Goal: Information Seeking & Learning: Learn about a topic

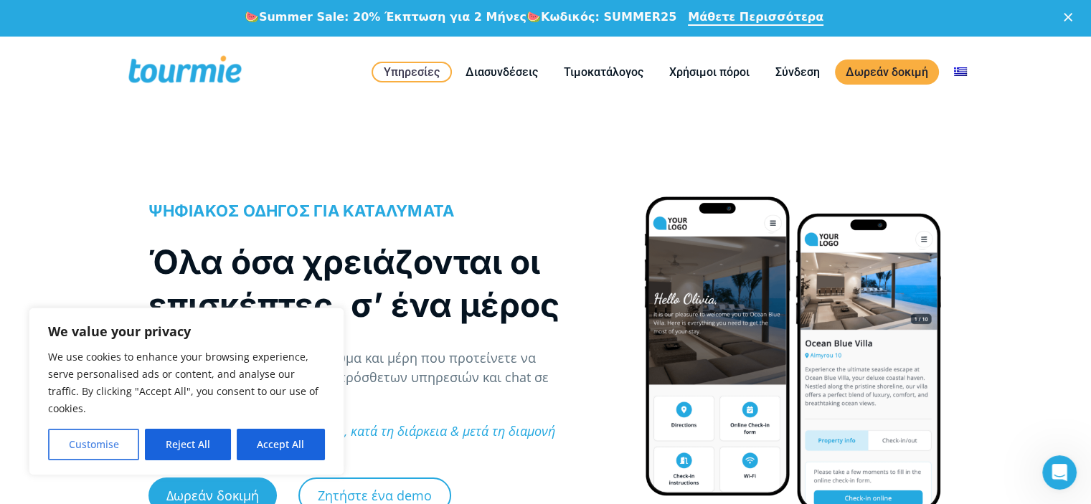
click at [98, 438] on button "Customise" at bounding box center [93, 445] width 91 height 32
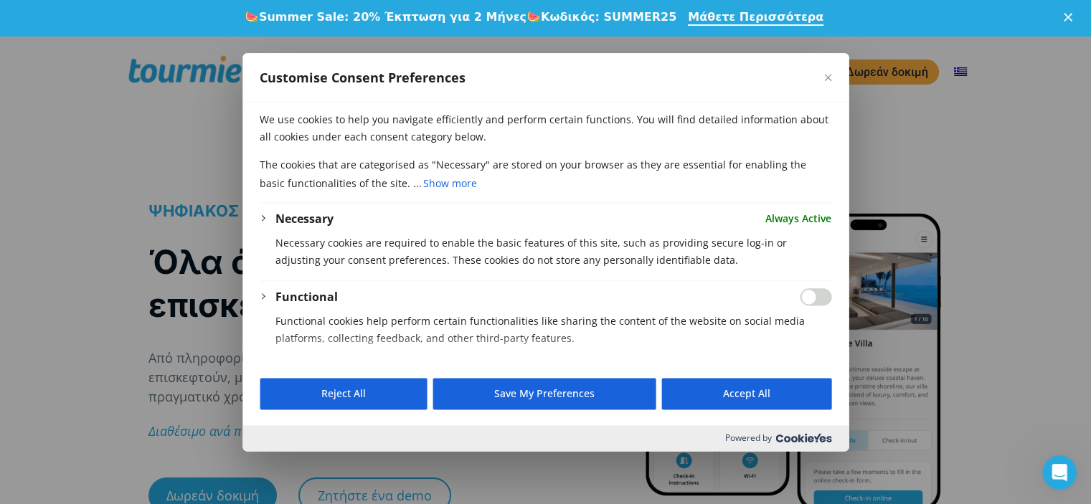
click at [829, 80] on button "Close" at bounding box center [827, 77] width 7 height 7
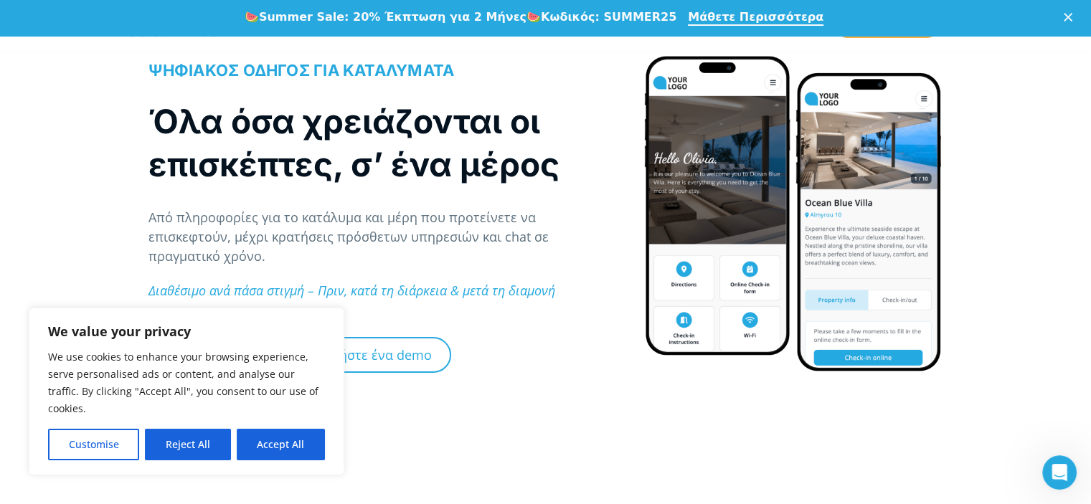
scroll to position [145, 0]
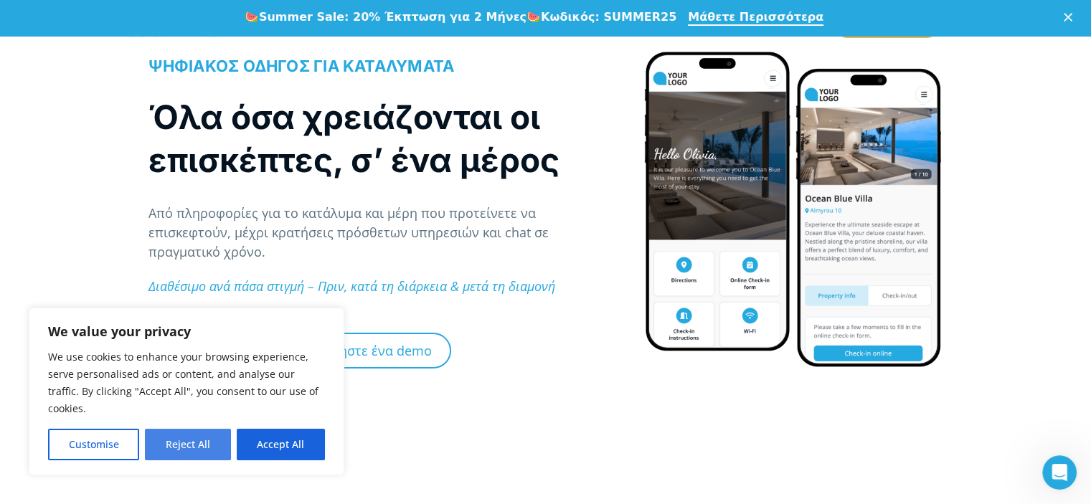
click at [165, 448] on button "Reject All" at bounding box center [187, 445] width 85 height 32
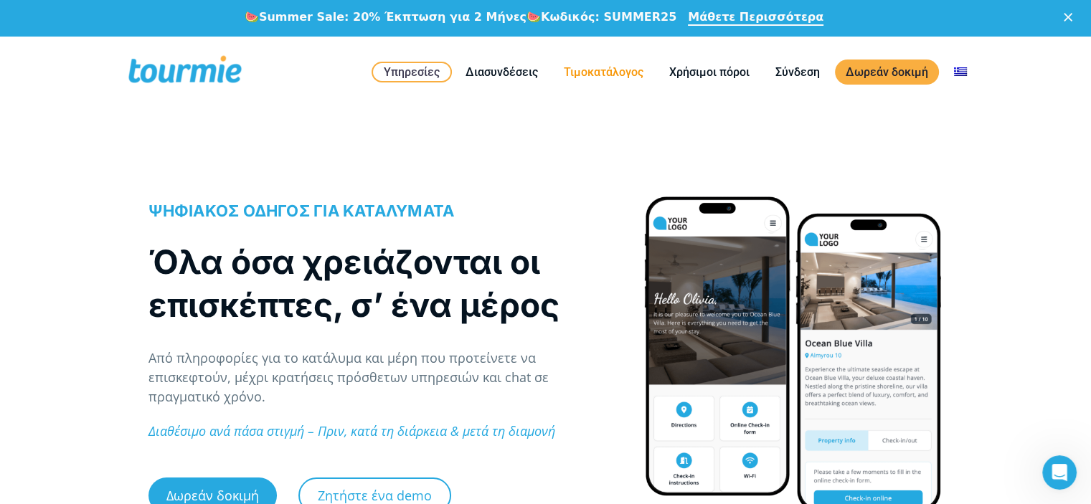
click at [595, 75] on link "Τιμοκατάλογος" at bounding box center [603, 72] width 101 height 18
